Goal: Transaction & Acquisition: Purchase product/service

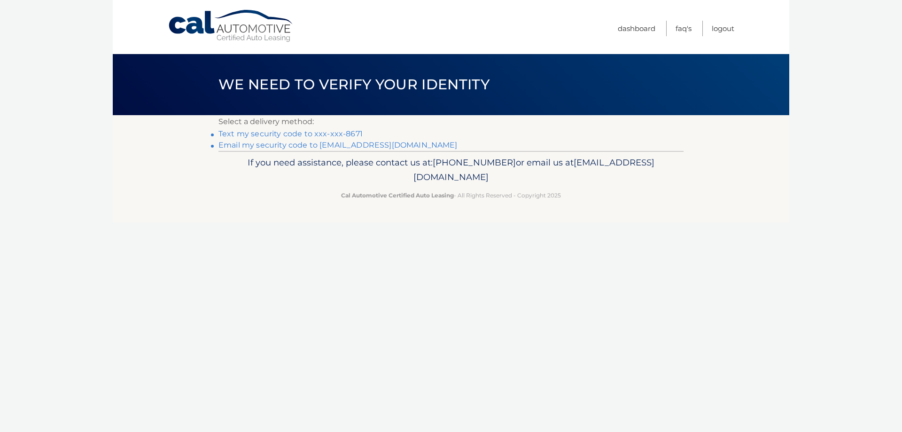
click at [300, 133] on link "Text my security code to xxx-xxx-8671" at bounding box center [290, 133] width 144 height 9
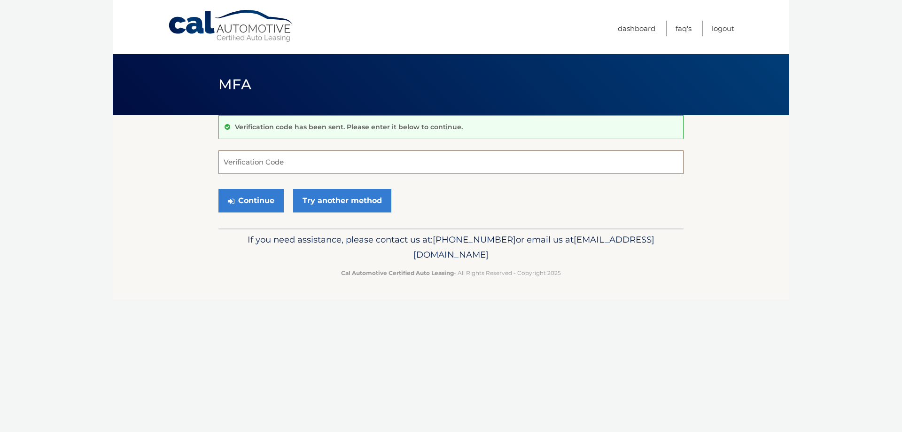
click at [286, 166] on input "Verification Code" at bounding box center [450, 161] width 465 height 23
type input "664595"
click at [261, 200] on button "Continue" at bounding box center [250, 200] width 65 height 23
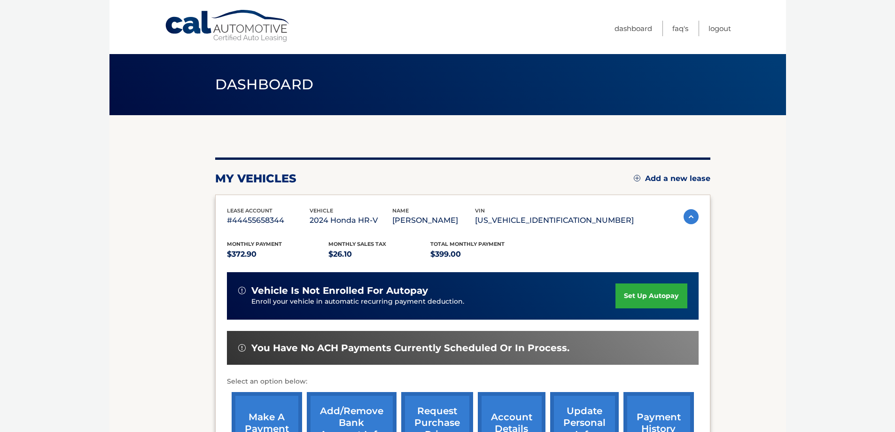
scroll to position [94, 0]
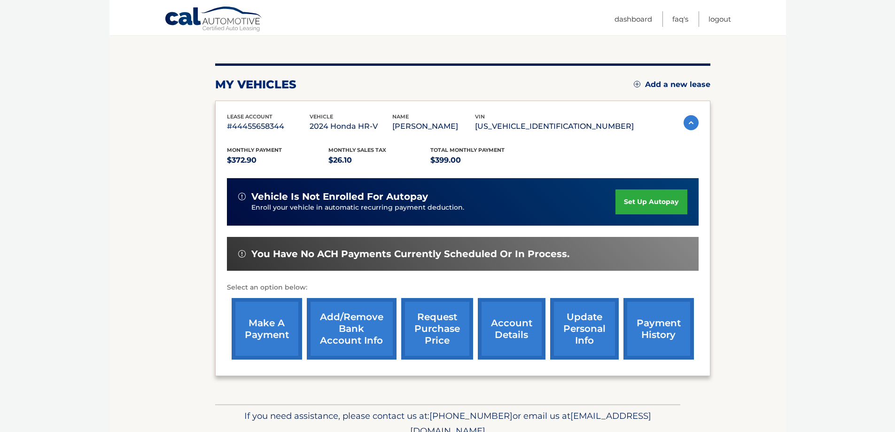
click at [270, 340] on link "make a payment" at bounding box center [267, 329] width 70 height 62
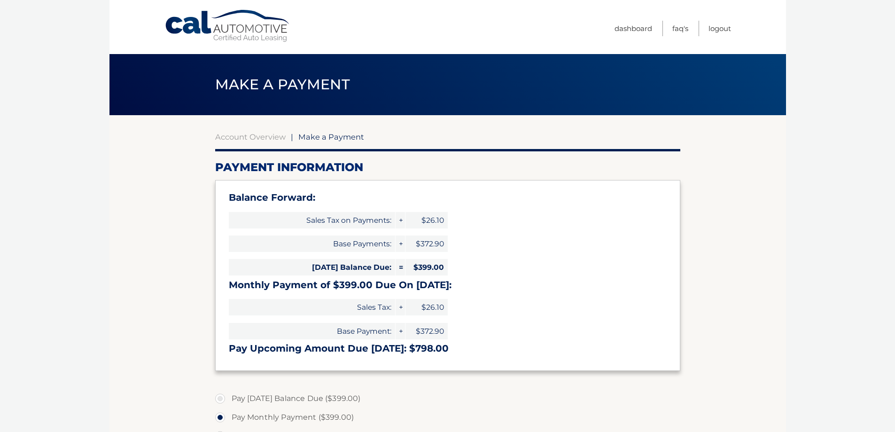
select select "ZmI2Zjk3NDEtMzU0Zi00MTdhLWFlZGEtNzg1NzMxYzIyODUy"
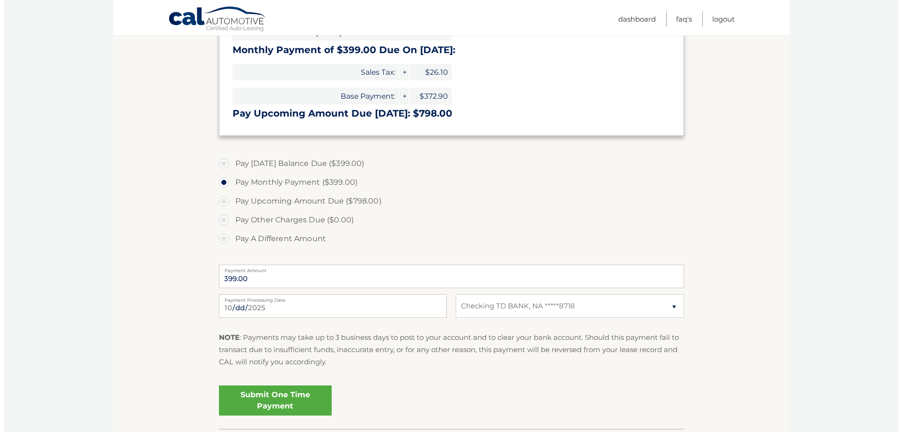
scroll to position [303, 0]
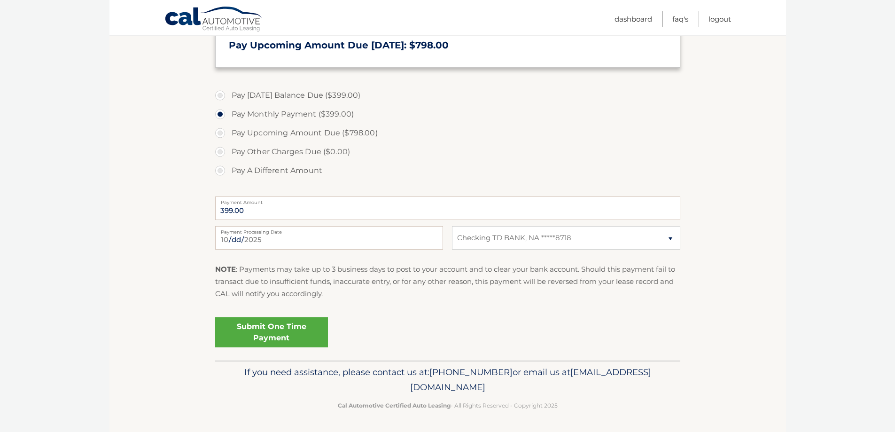
click at [291, 330] on link "Submit One Time Payment" at bounding box center [271, 332] width 113 height 30
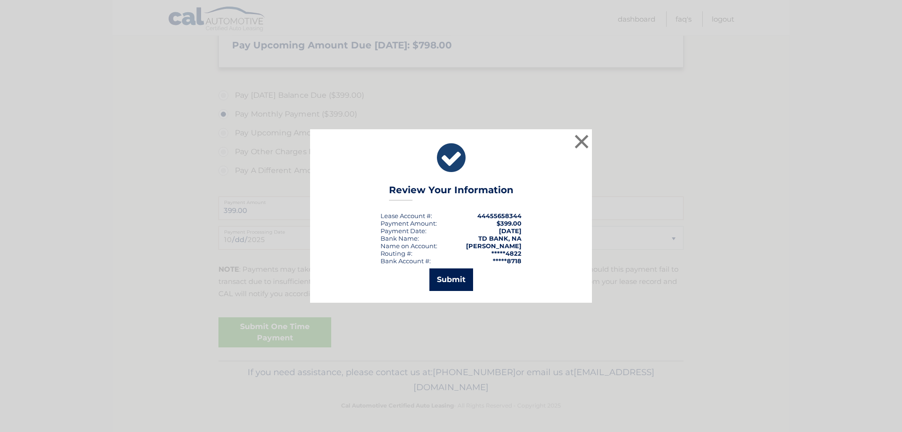
click at [442, 285] on button "Submit" at bounding box center [451, 279] width 44 height 23
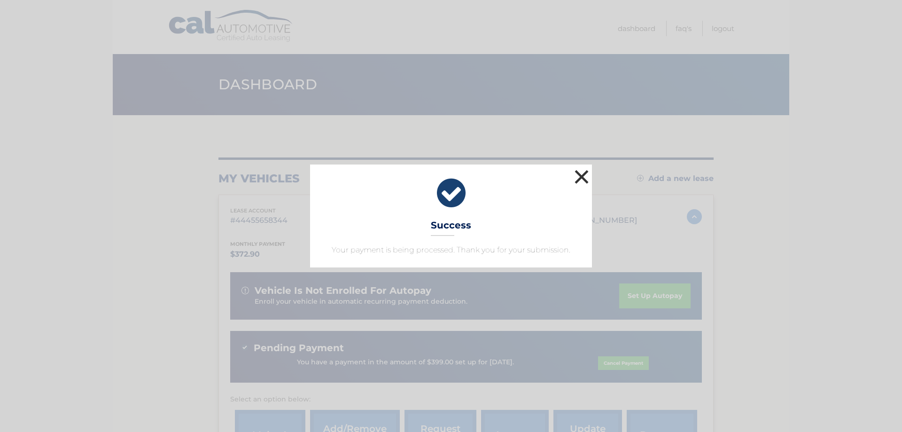
click at [580, 180] on button "×" at bounding box center [581, 176] width 19 height 19
